Goal: Entertainment & Leisure: Browse casually

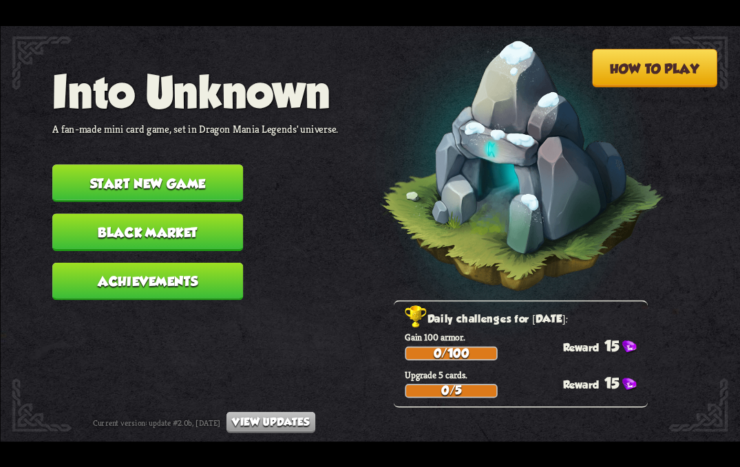
click at [150, 184] on button "Start new game" at bounding box center [147, 183] width 191 height 38
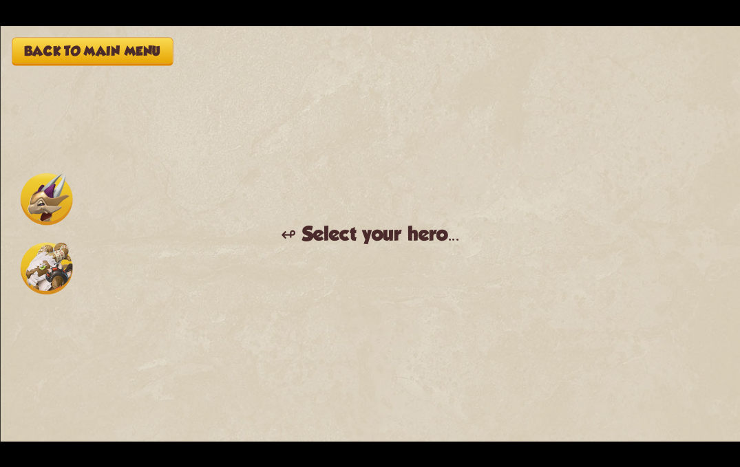
click at [41, 272] on img at bounding box center [46, 268] width 52 height 52
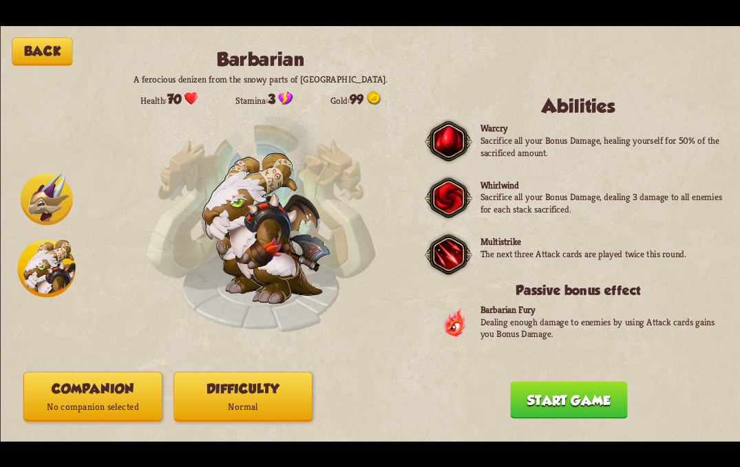
click at [573, 393] on button "Start game" at bounding box center [568, 400] width 117 height 38
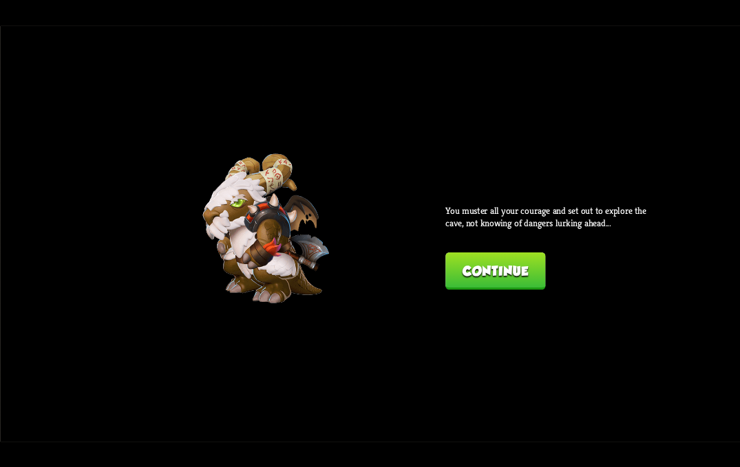
click at [460, 278] on button "Continue" at bounding box center [495, 271] width 100 height 38
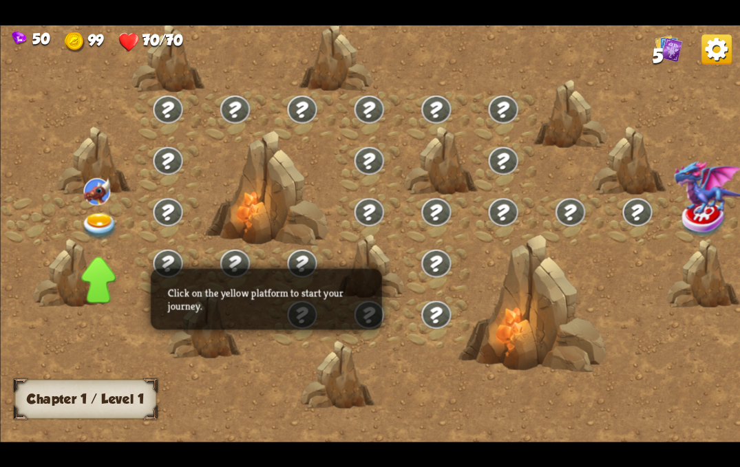
click at [99, 223] on img at bounding box center [99, 226] width 37 height 27
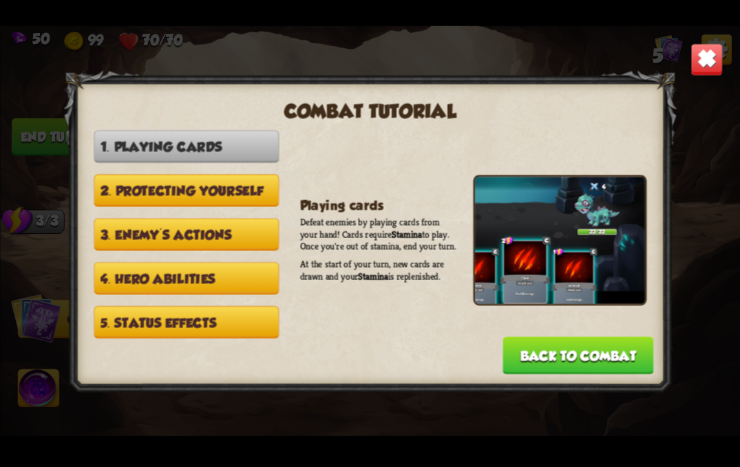
click at [563, 347] on button "Back to combat" at bounding box center [577, 355] width 151 height 38
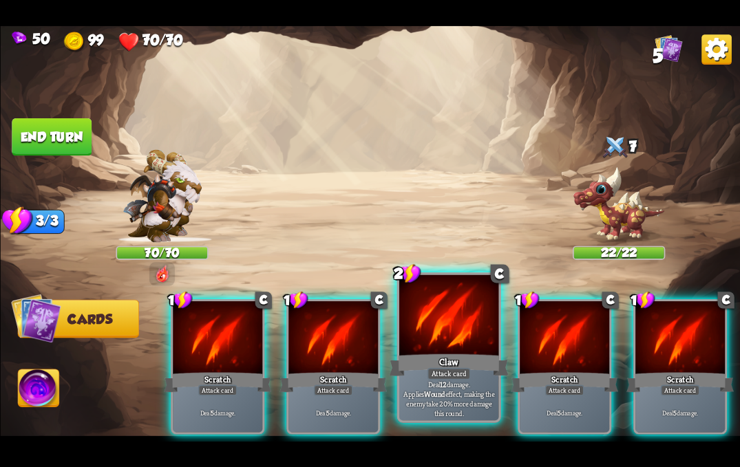
click at [431, 324] on div at bounding box center [447, 317] width 99 height 84
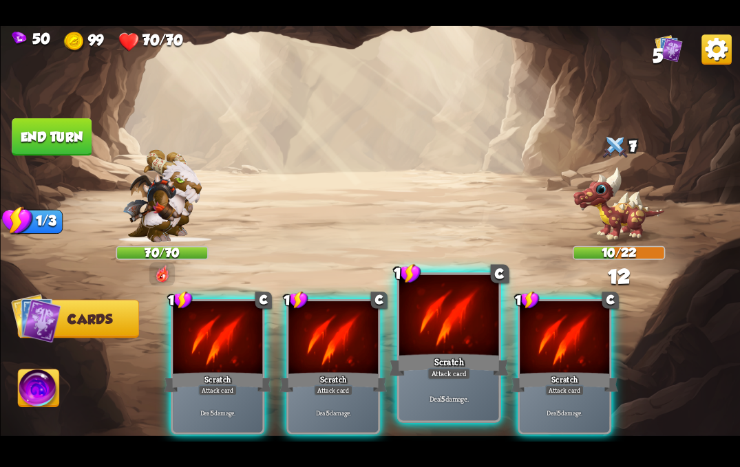
click at [439, 373] on div "Attack card" at bounding box center [448, 373] width 43 height 12
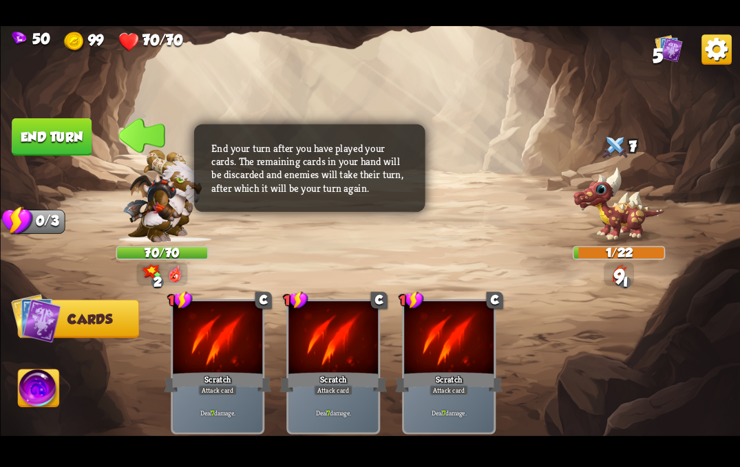
click at [30, 391] on img at bounding box center [38, 389] width 41 height 41
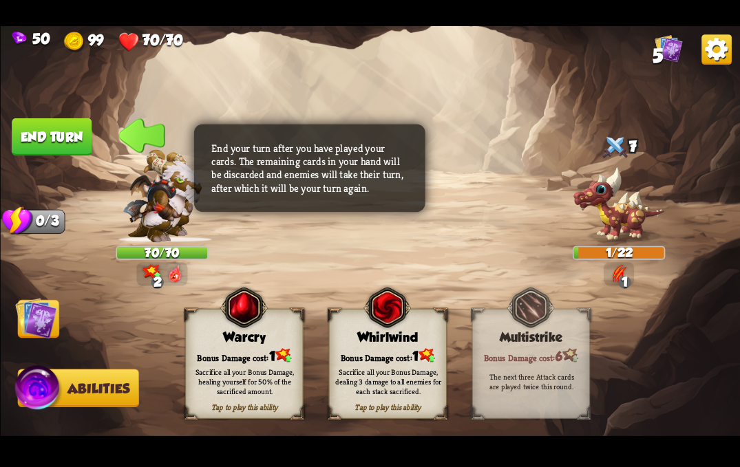
click at [370, 347] on div "Bonus Damage cost: 1" at bounding box center [387, 355] width 117 height 17
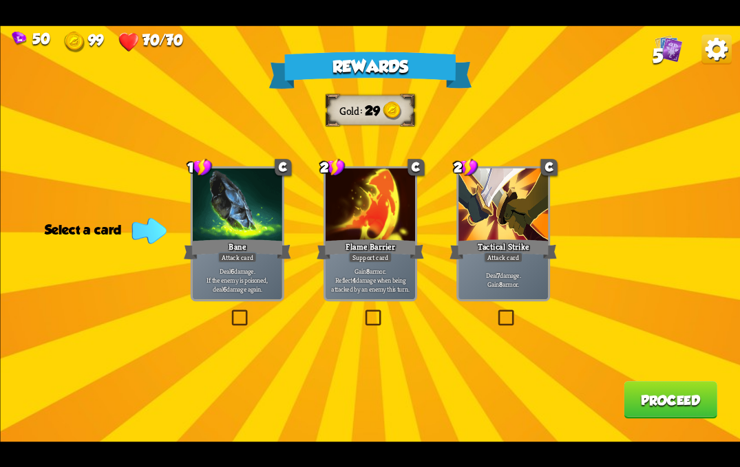
click at [491, 247] on div "Tactical Strike" at bounding box center [502, 249] width 107 height 24
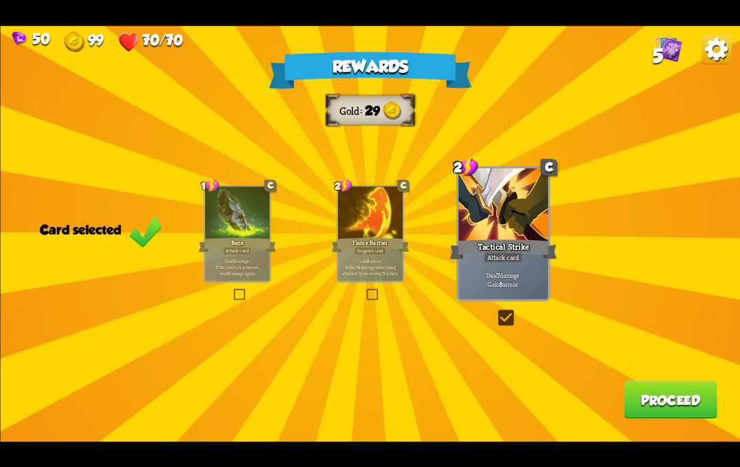
click at [664, 400] on button "Proceed" at bounding box center [670, 400] width 94 height 38
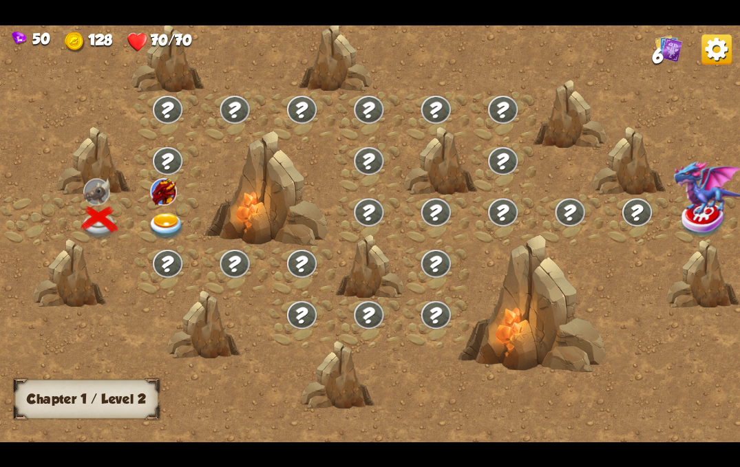
click at [167, 222] on img at bounding box center [166, 226] width 37 height 27
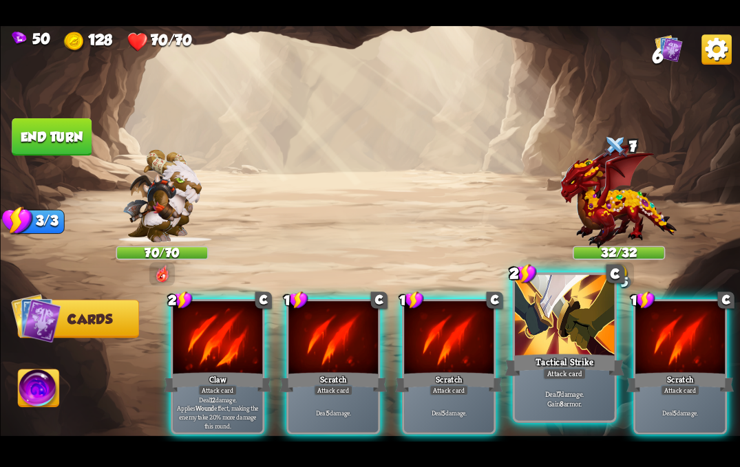
click at [524, 378] on div "Tactical Strike" at bounding box center [563, 365] width 119 height 27
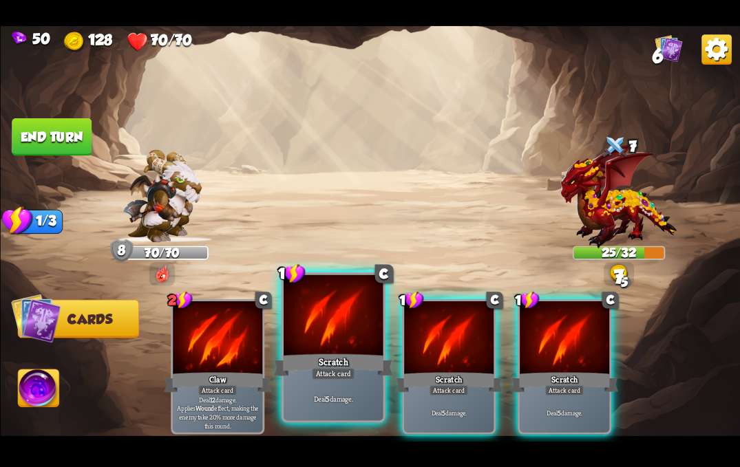
click at [321, 354] on div "Scratch" at bounding box center [332, 365] width 119 height 27
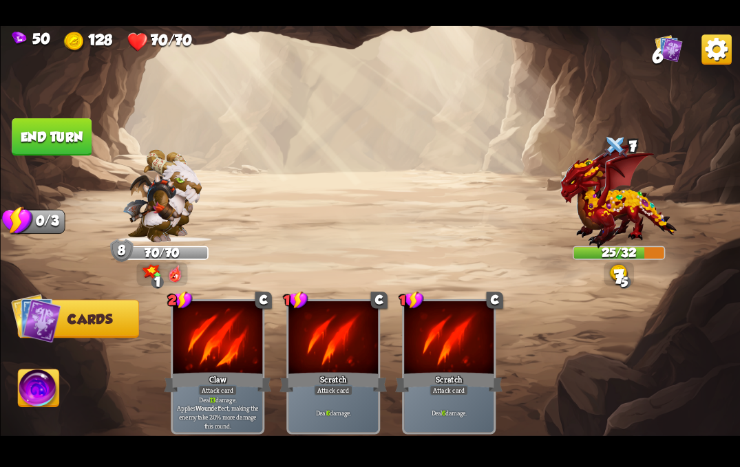
click at [59, 128] on button "End turn" at bounding box center [51, 137] width 81 height 38
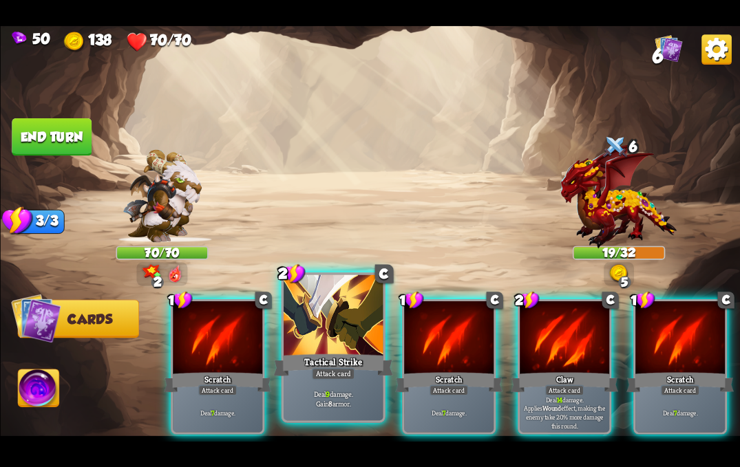
click at [300, 374] on div "Tactical Strike" at bounding box center [332, 365] width 119 height 27
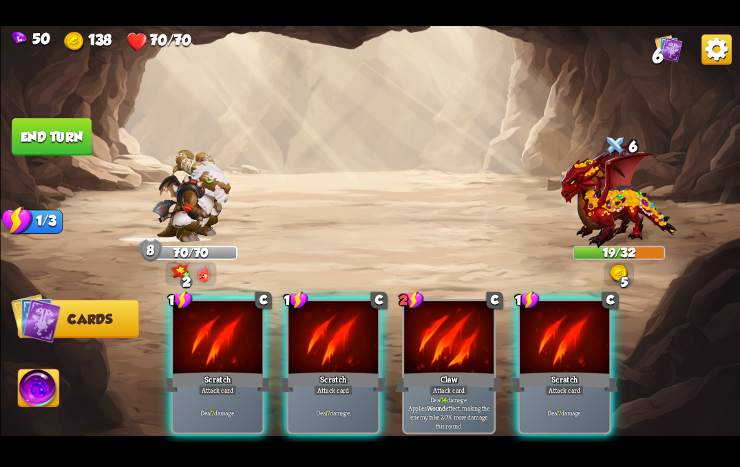
click at [300, 374] on div "Scratch" at bounding box center [332, 382] width 107 height 24
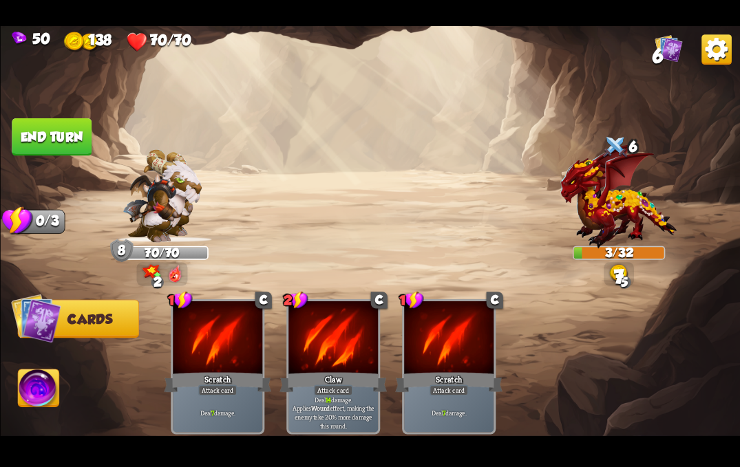
click at [50, 144] on button "End turn" at bounding box center [52, 137] width 80 height 38
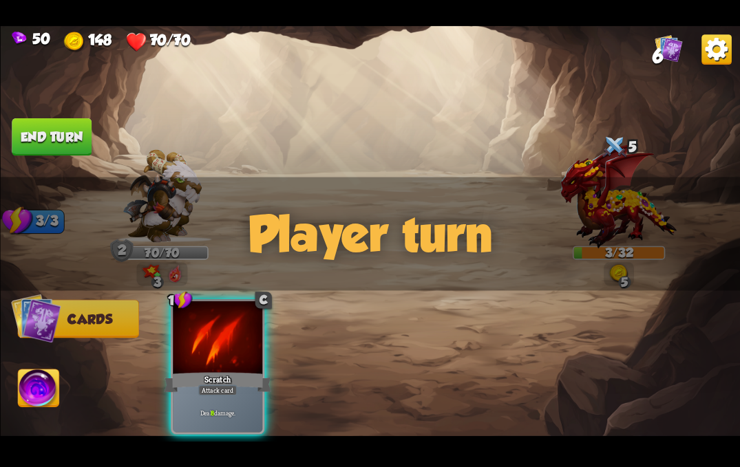
click at [54, 134] on button "End turn" at bounding box center [52, 137] width 80 height 38
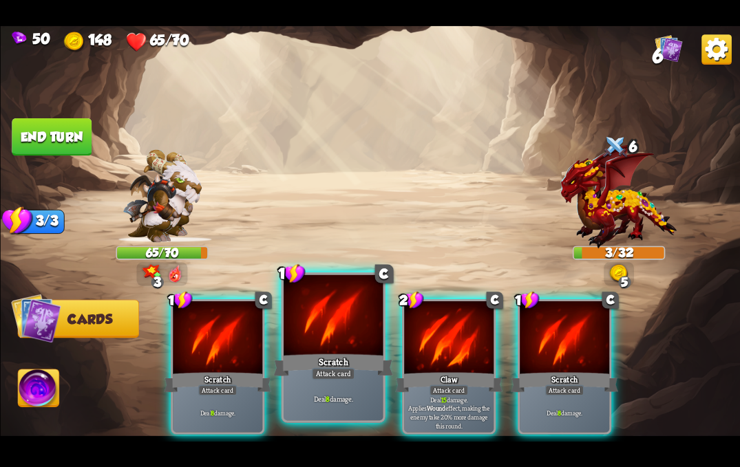
click at [313, 361] on div "Scratch" at bounding box center [332, 365] width 119 height 27
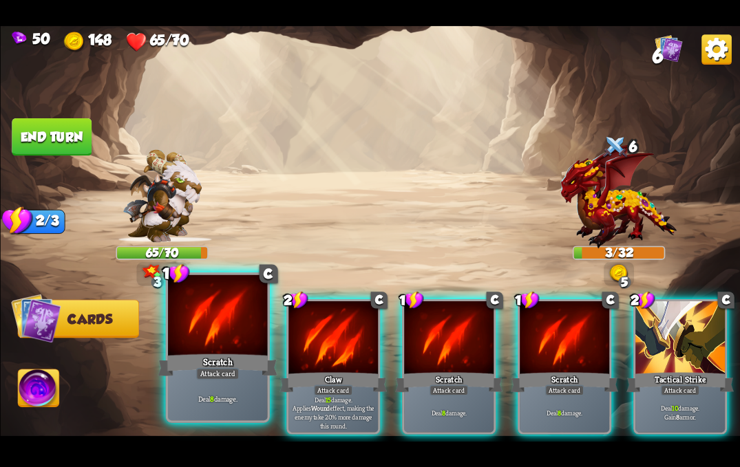
click at [227, 364] on div "Scratch" at bounding box center [217, 365] width 119 height 27
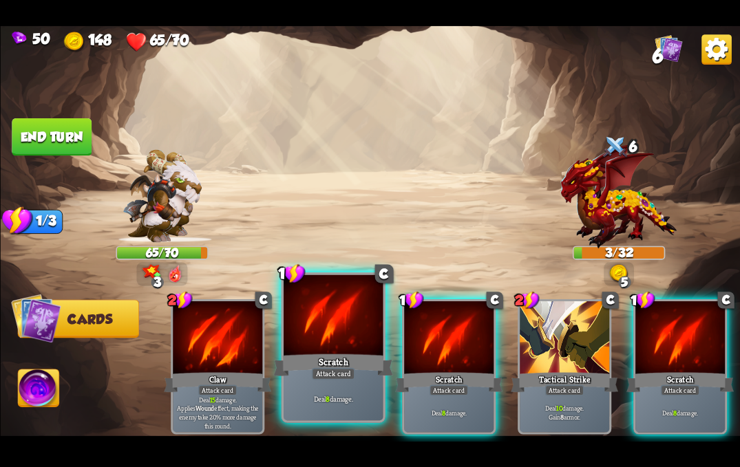
click at [310, 369] on div "Scratch" at bounding box center [332, 365] width 119 height 27
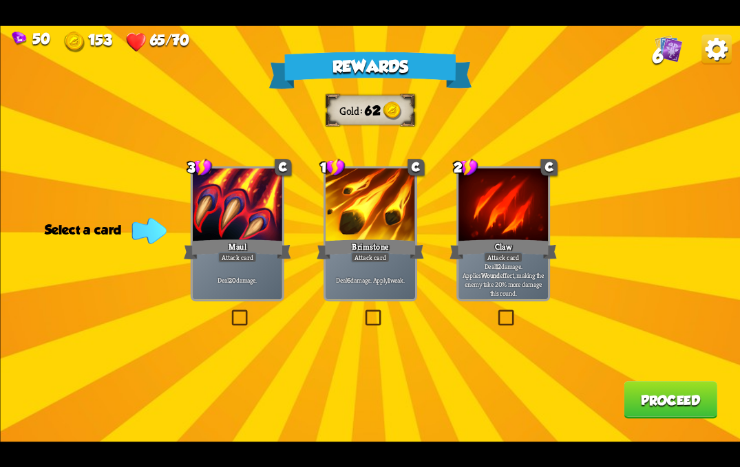
click at [371, 259] on div "Attack card" at bounding box center [369, 257] width 39 height 11
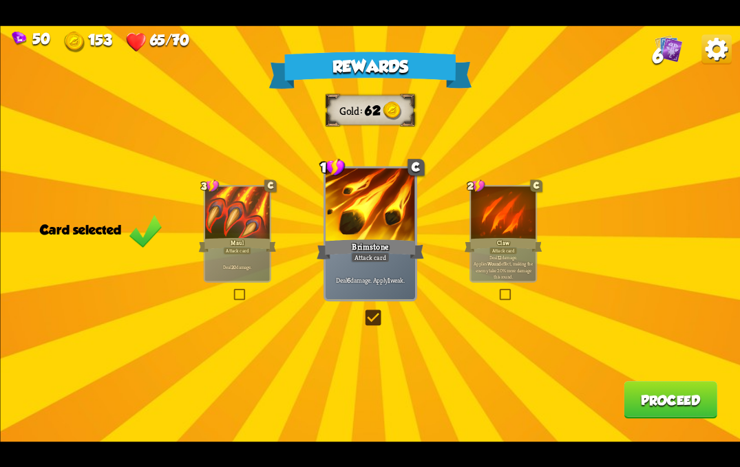
click at [643, 401] on button "Proceed" at bounding box center [670, 400] width 94 height 38
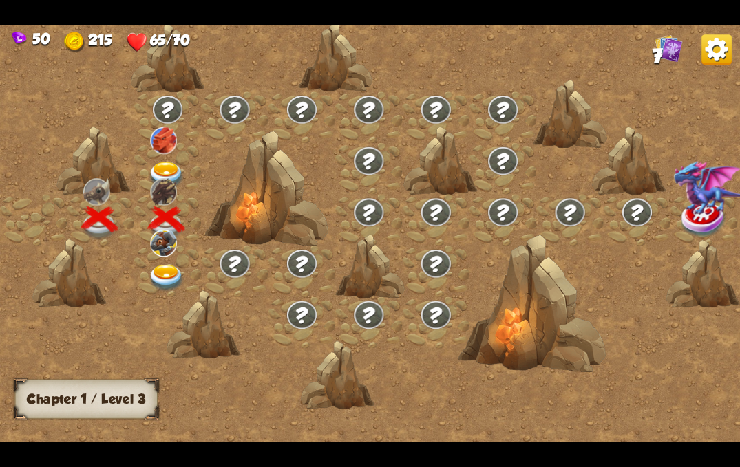
click at [157, 158] on div at bounding box center [167, 168] width 67 height 52
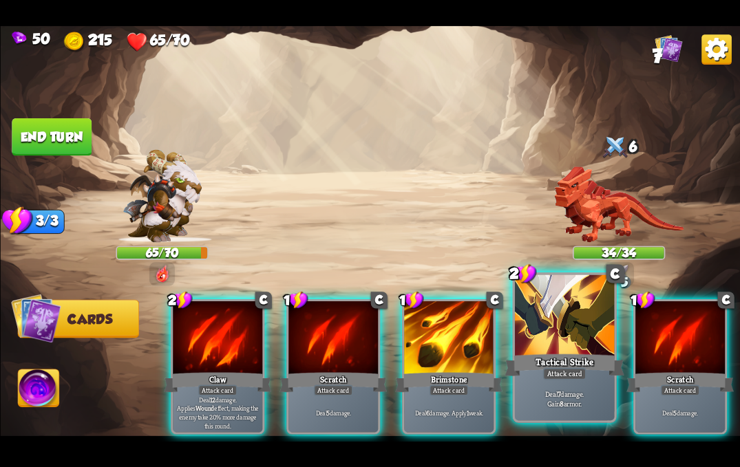
click at [586, 356] on div "Tactical Strike" at bounding box center [563, 365] width 119 height 27
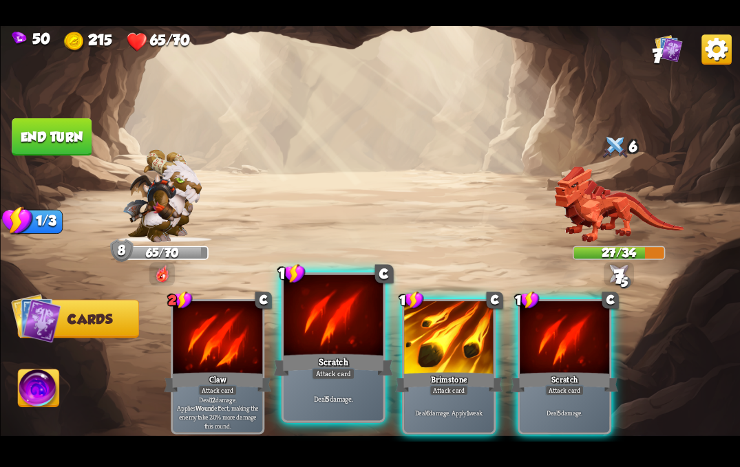
click at [339, 341] on div at bounding box center [332, 317] width 99 height 84
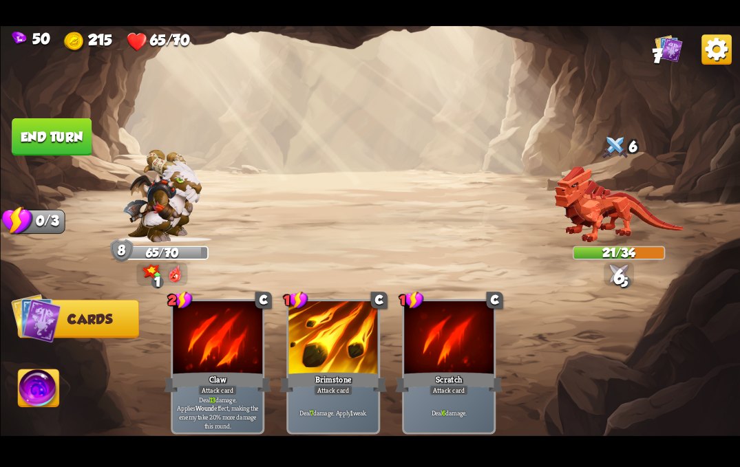
click at [54, 142] on button "End turn" at bounding box center [52, 137] width 80 height 38
